Goal: Information Seeking & Learning: Learn about a topic

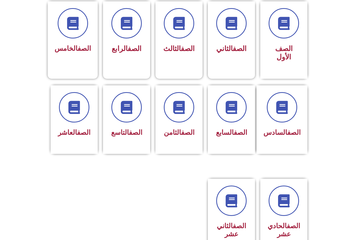
scroll to position [136, 0]
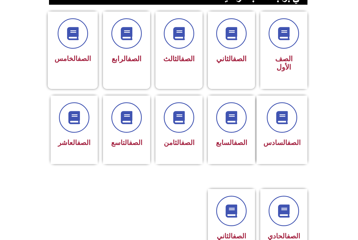
click at [71, 63] on span "الصف الخامس" at bounding box center [73, 59] width 36 height 8
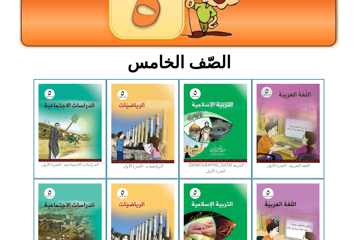
scroll to position [88, 0]
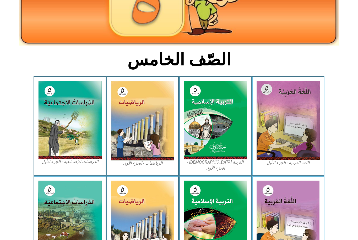
click at [295, 141] on img at bounding box center [288, 120] width 63 height 79
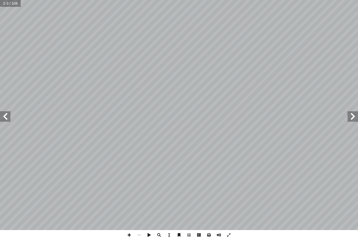
click at [2, 116] on span at bounding box center [5, 116] width 10 height 10
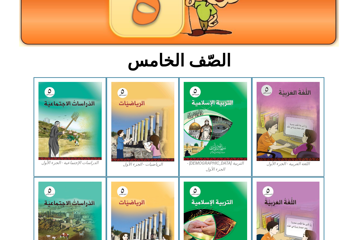
scroll to position [88, 0]
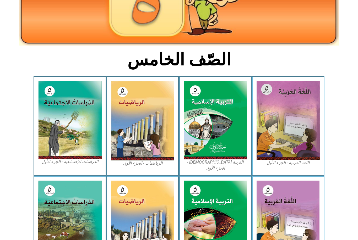
click at [308, 117] on img at bounding box center [288, 120] width 63 height 79
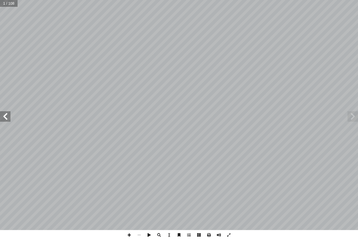
click at [7, 121] on span at bounding box center [5, 116] width 10 height 10
click at [4, 113] on span at bounding box center [5, 116] width 10 height 10
click at [2, 114] on span at bounding box center [5, 116] width 10 height 10
click at [2, 115] on span at bounding box center [5, 116] width 10 height 10
click at [356, 120] on span at bounding box center [353, 116] width 10 height 10
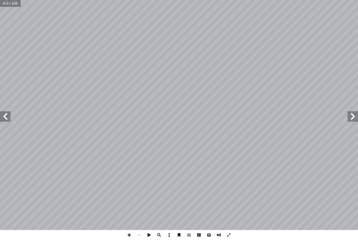
click at [350, 115] on span at bounding box center [353, 116] width 10 height 10
click at [352, 116] on span at bounding box center [353, 116] width 10 height 10
click at [5, 116] on span at bounding box center [5, 116] width 10 height 10
click at [4, 115] on span at bounding box center [5, 116] width 10 height 10
click at [7, 118] on span at bounding box center [5, 116] width 10 height 10
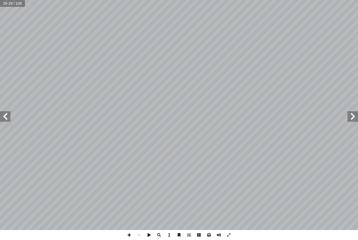
click at [9, 112] on span at bounding box center [5, 116] width 10 height 10
